Goal: Navigation & Orientation: Find specific page/section

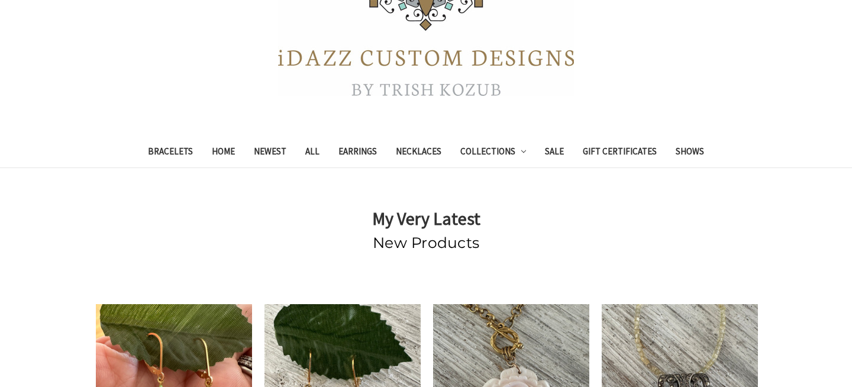
scroll to position [186, 0]
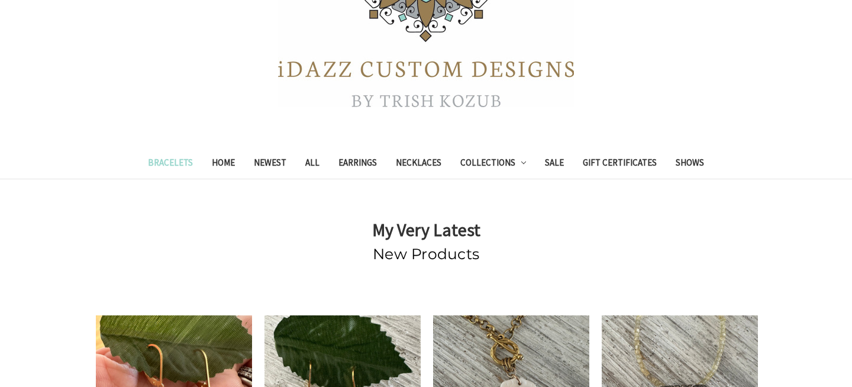
click at [159, 165] on link "Bracelets" at bounding box center [170, 164] width 64 height 29
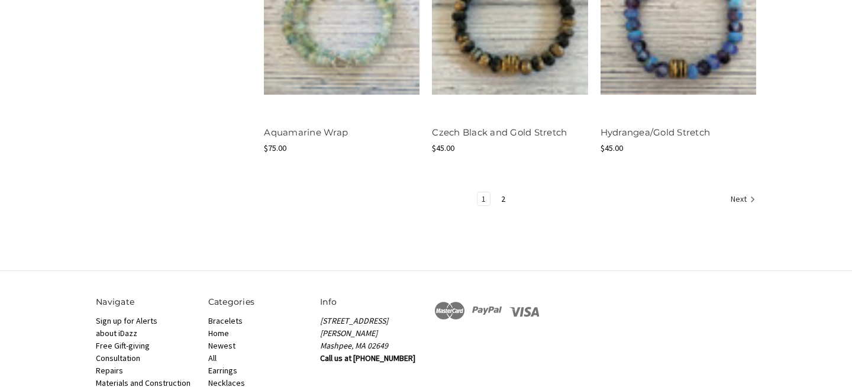
scroll to position [1518, 0]
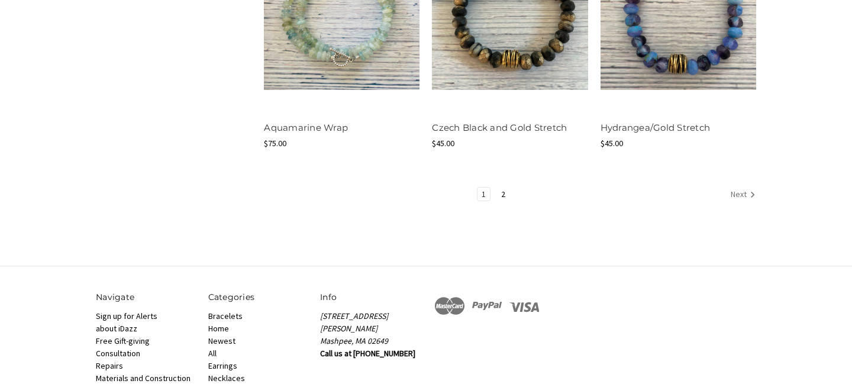
click at [747, 195] on icon "Next" at bounding box center [752, 195] width 12 height 12
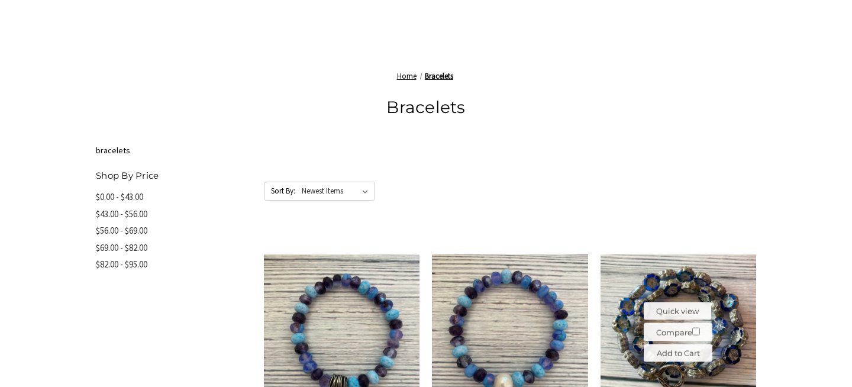
scroll to position [402, 0]
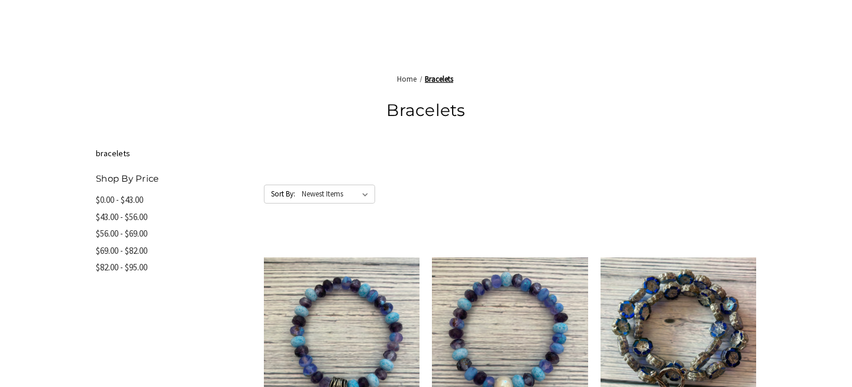
click at [402, 77] on span "Home" at bounding box center [407, 79] width 20 height 10
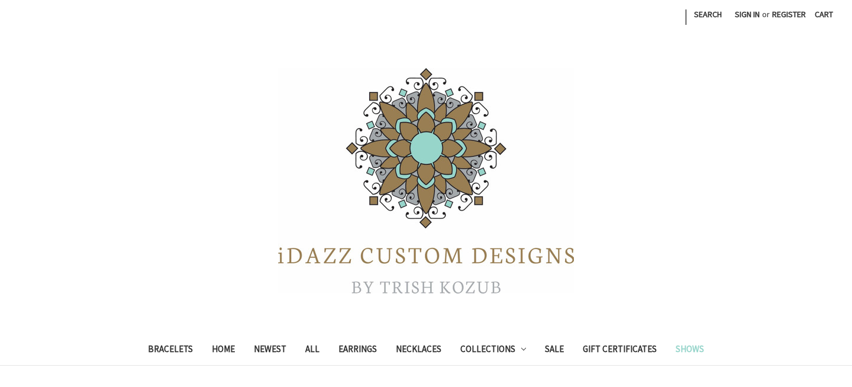
click at [700, 350] on link "Shows" at bounding box center [689, 350] width 47 height 29
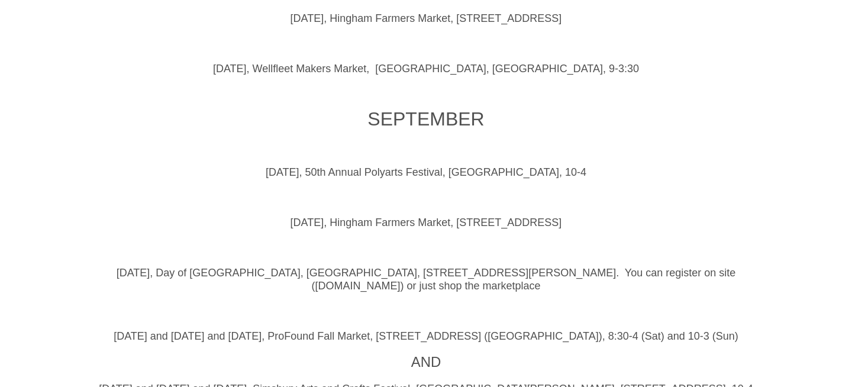
scroll to position [692, 0]
